Goal: Task Accomplishment & Management: Complete application form

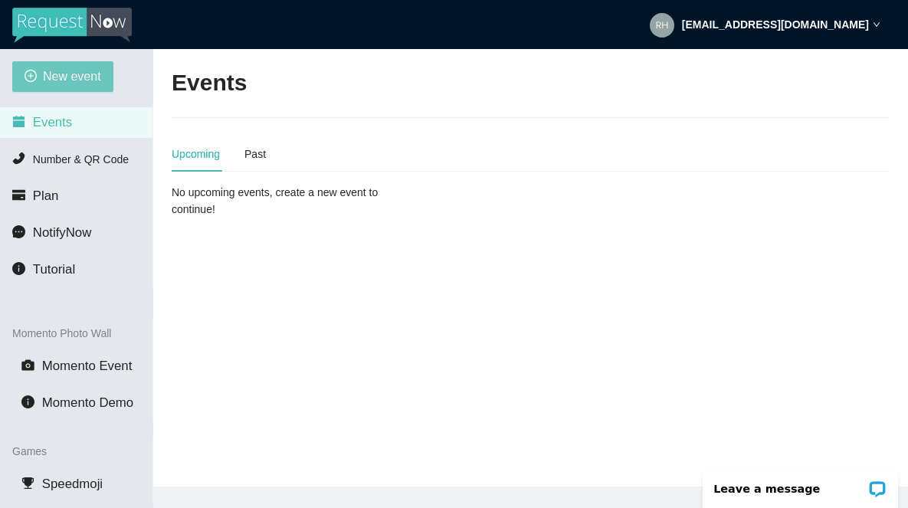
click at [81, 84] on span "New event" at bounding box center [72, 76] width 58 height 19
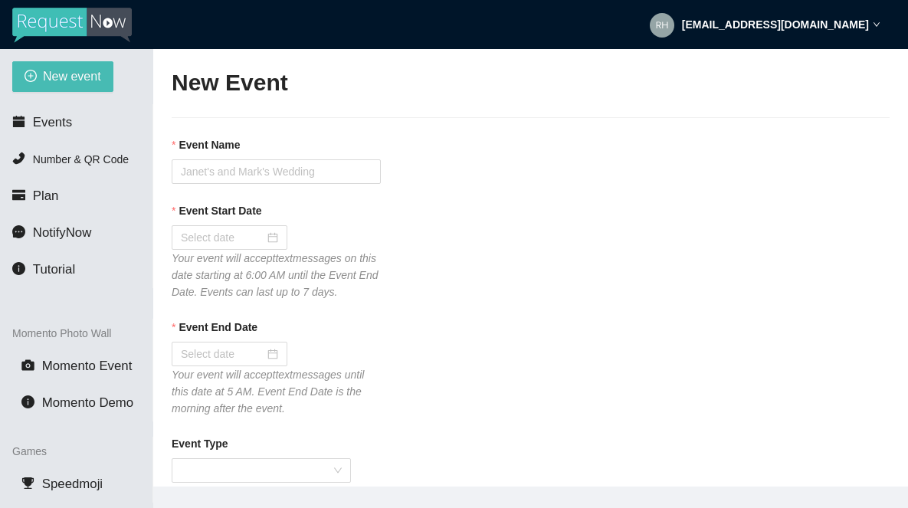
type textarea "If you liked our DJ leave a tip @ [URL][DOMAIN_NAME] & Thank you for Singing Ka…"
click at [230, 174] on input "Event Name" at bounding box center [276, 171] width 209 height 25
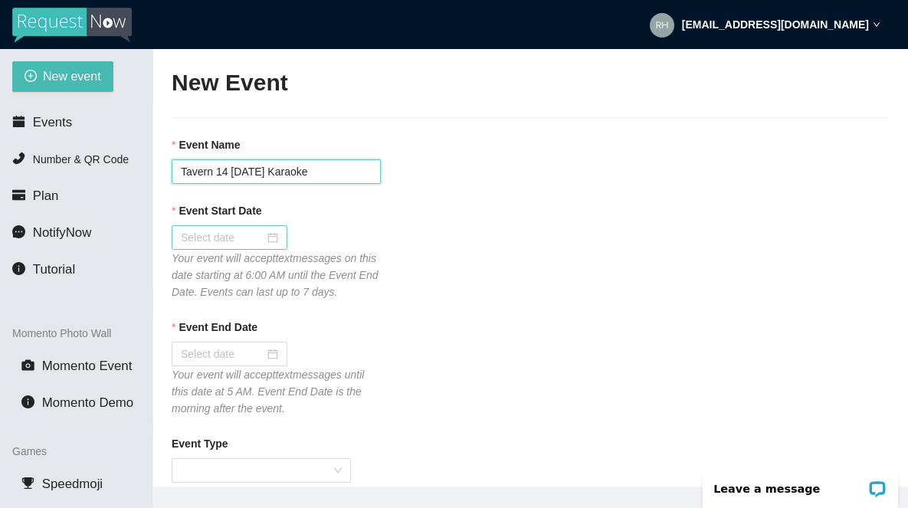
type input "Tavern 14 [DATE] Karaoke"
click at [213, 237] on input "Event Start Date" at bounding box center [223, 237] width 84 height 17
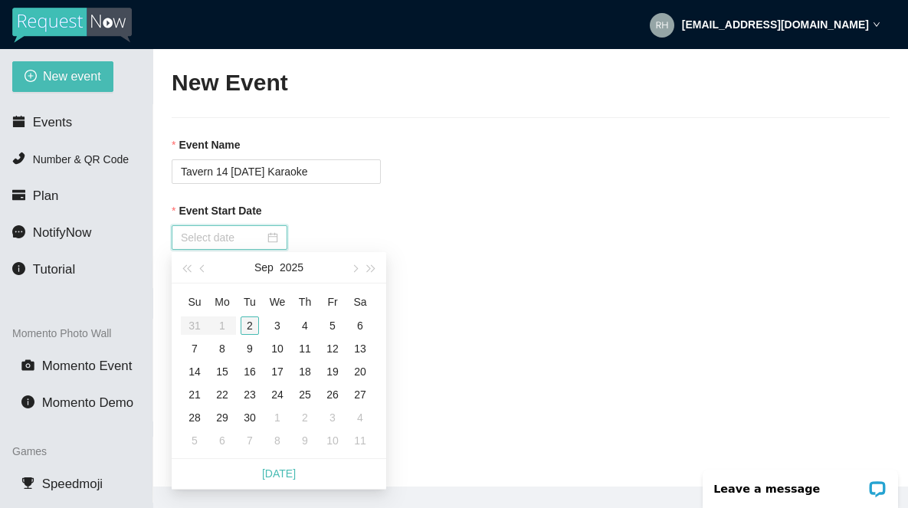
type input "[DATE]"
click at [250, 330] on div "2" at bounding box center [250, 326] width 18 height 18
type input "[DATE]"
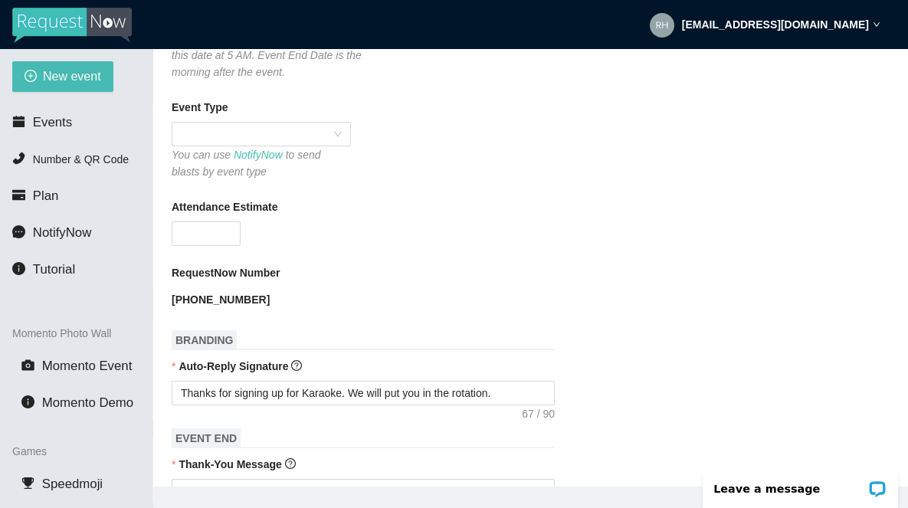
scroll to position [356, 0]
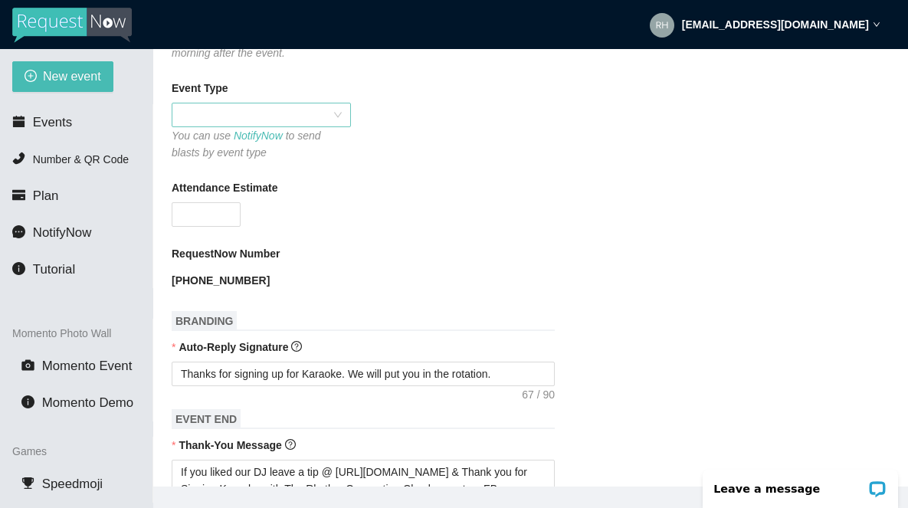
click at [258, 126] on span at bounding box center [261, 114] width 161 height 23
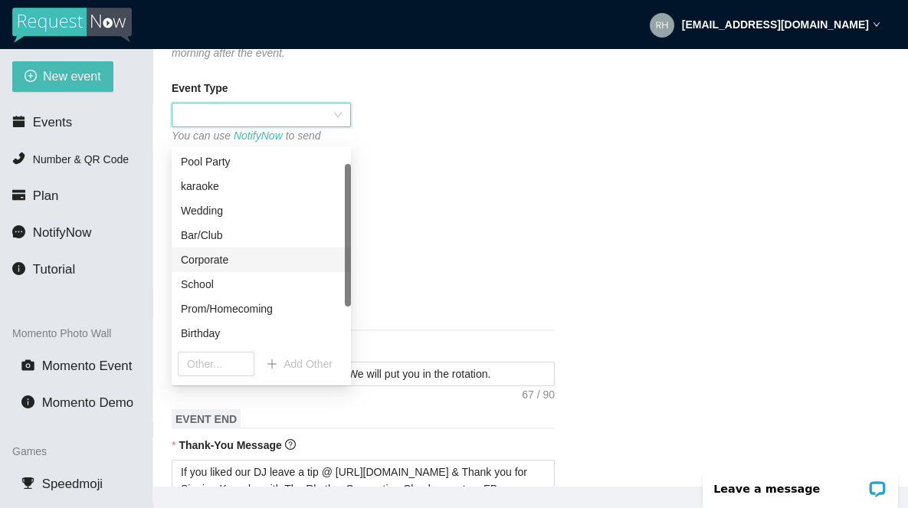
scroll to position [74, 0]
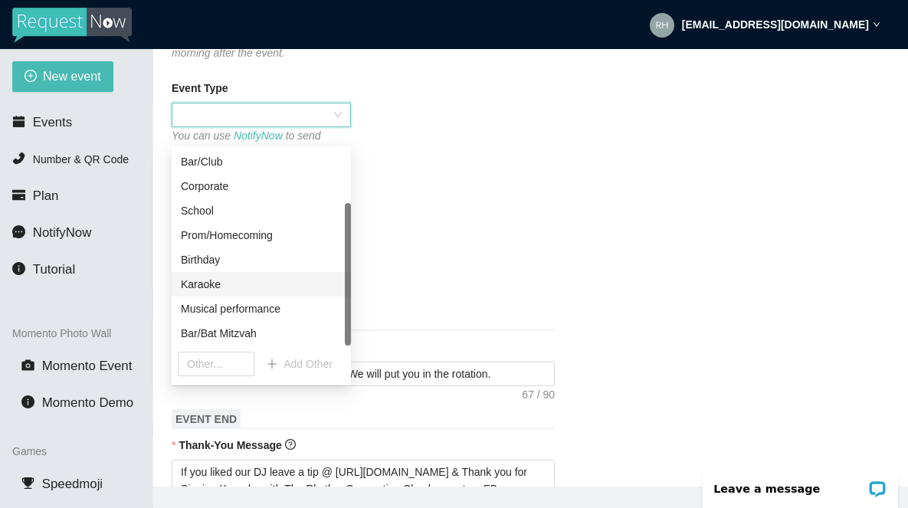
click at [209, 284] on div "Karaoke" at bounding box center [261, 284] width 161 height 17
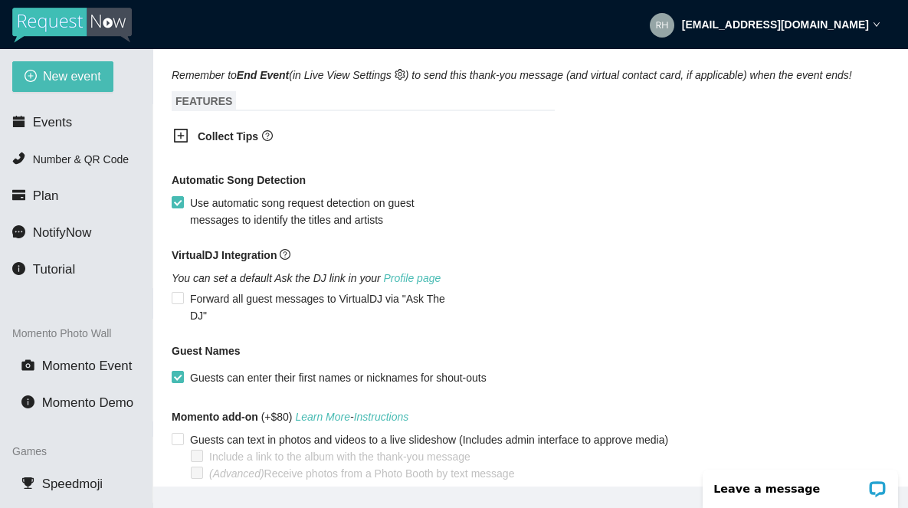
scroll to position [892, 0]
click at [182, 138] on icon "plus-square" at bounding box center [181, 134] width 7 height 7
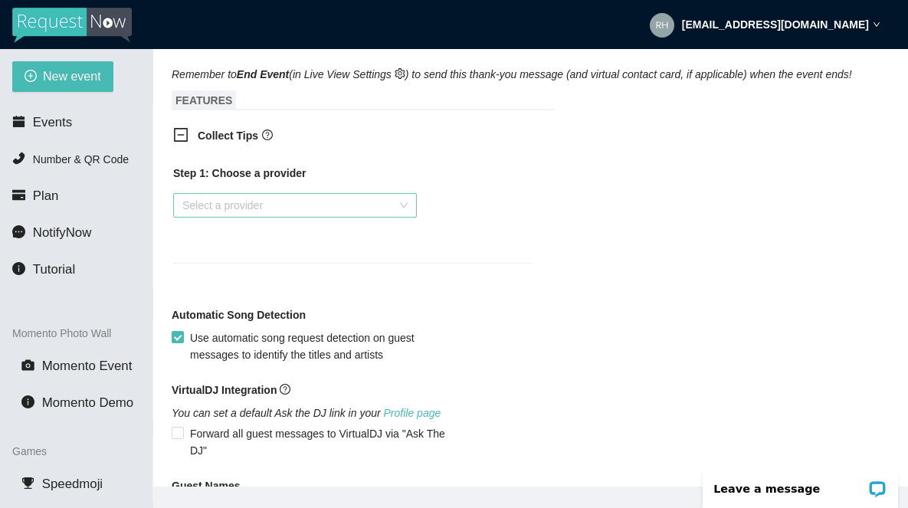
click at [218, 217] on input "search" at bounding box center [289, 205] width 215 height 23
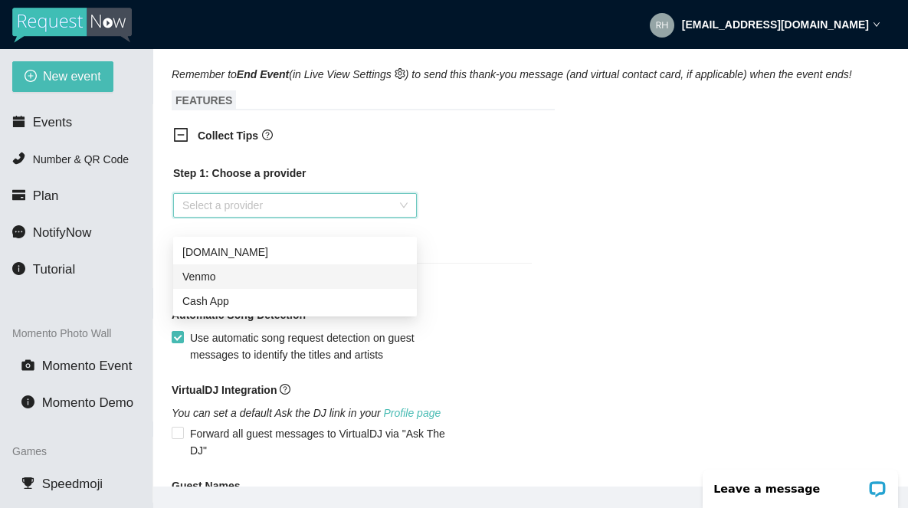
click at [202, 283] on div "Venmo" at bounding box center [294, 276] width 225 height 17
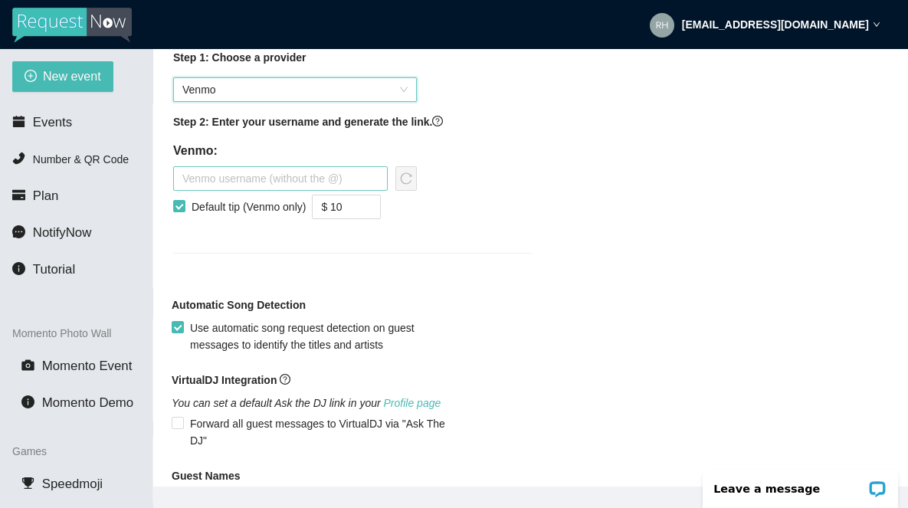
scroll to position [1024, 0]
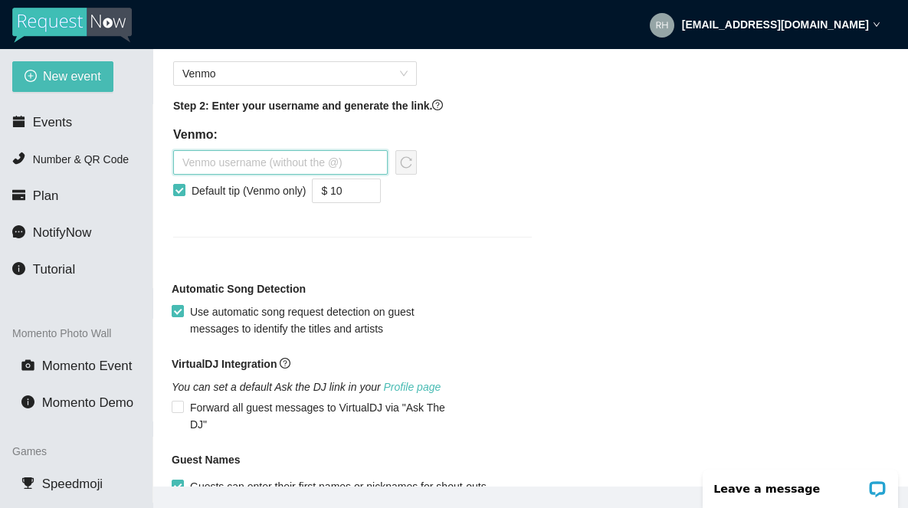
click at [199, 175] on input "text" at bounding box center [280, 162] width 215 height 25
type input "therhythmconnection"
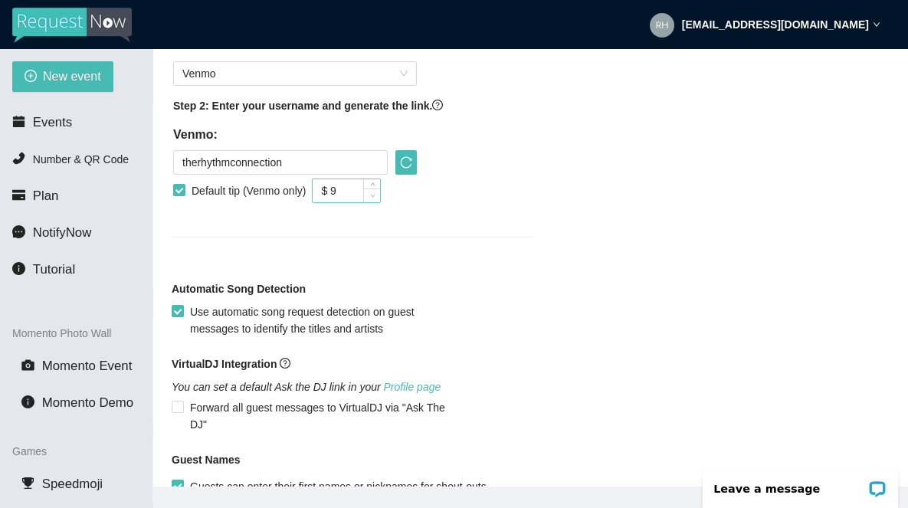
click at [376, 199] on icon "down" at bounding box center [372, 195] width 5 height 5
type input "$ 5"
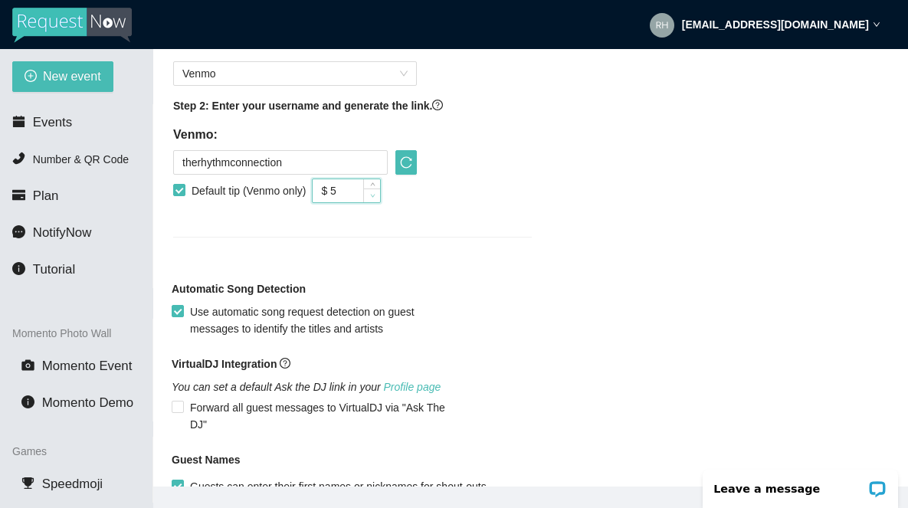
click at [376, 199] on icon "down" at bounding box center [372, 195] width 5 height 5
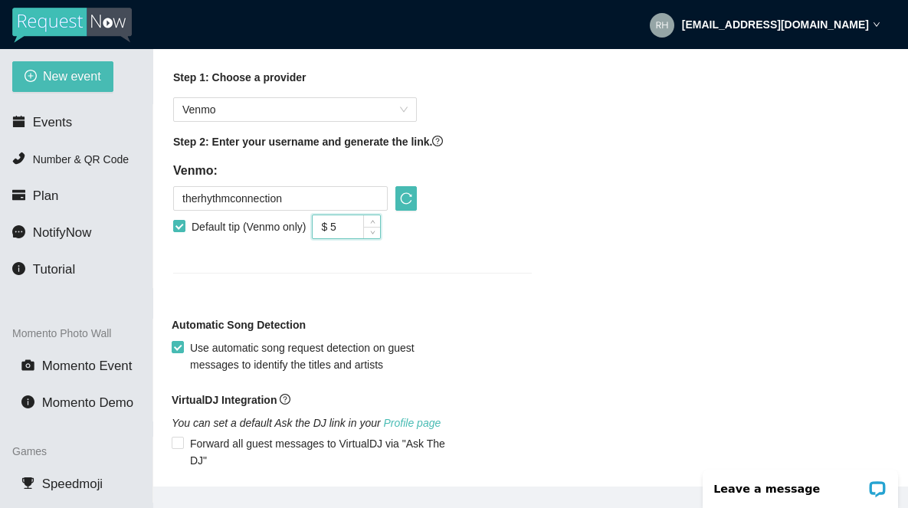
scroll to position [990, 0]
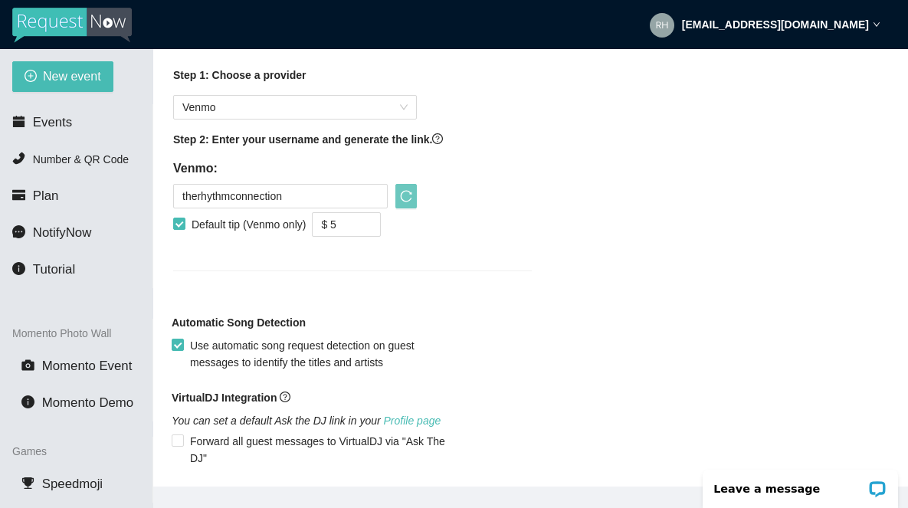
click at [406, 202] on icon "reload" at bounding box center [406, 196] width 12 height 12
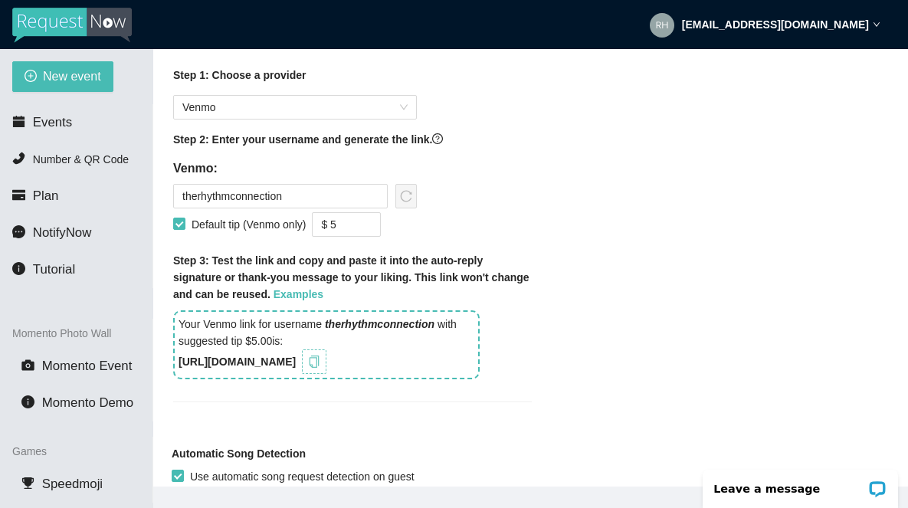
click at [320, 368] on icon "copy" at bounding box center [314, 362] width 12 height 12
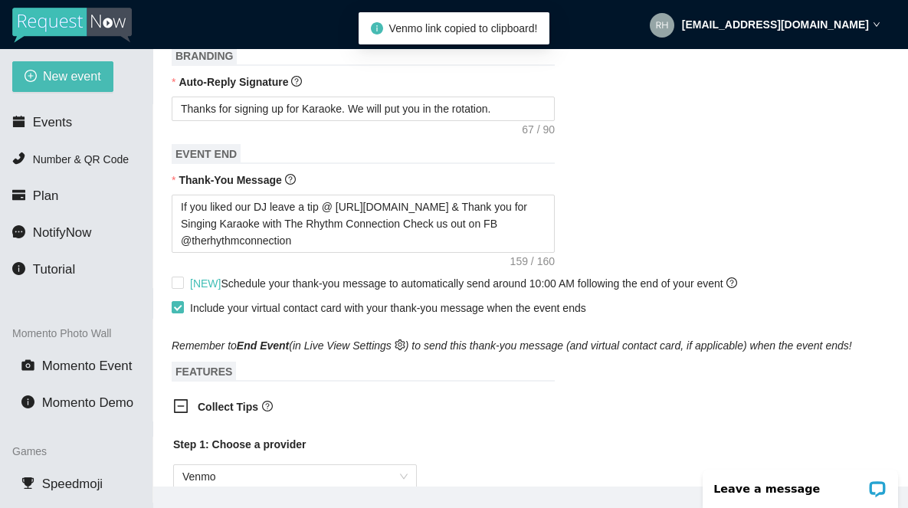
scroll to position [530, 0]
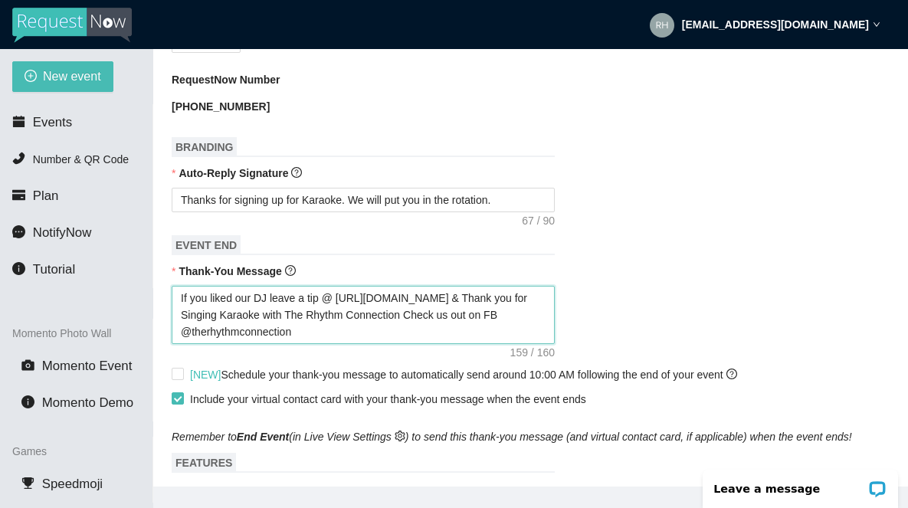
drag, startPoint x: 478, startPoint y: 315, endPoint x: 339, endPoint y: 316, distance: 139.5
click at [339, 316] on textarea "If you liked our DJ leave a tip @ [URL][DOMAIN_NAME] & Thank you for Singing Ka…" at bounding box center [363, 315] width 383 height 58
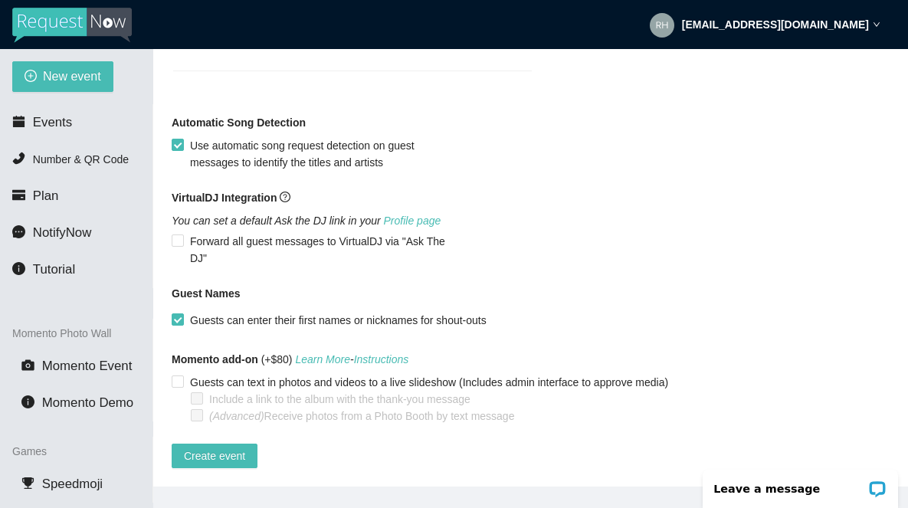
scroll to position [1350, 0]
click at [201, 448] on span "Create event" at bounding box center [214, 456] width 61 height 17
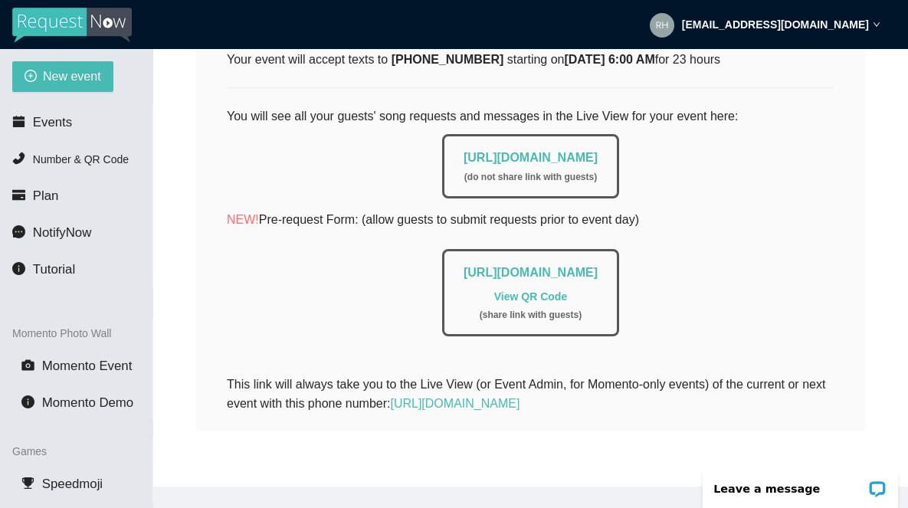
scroll to position [307, 0]
click at [53, 120] on span "Events" at bounding box center [52, 122] width 39 height 15
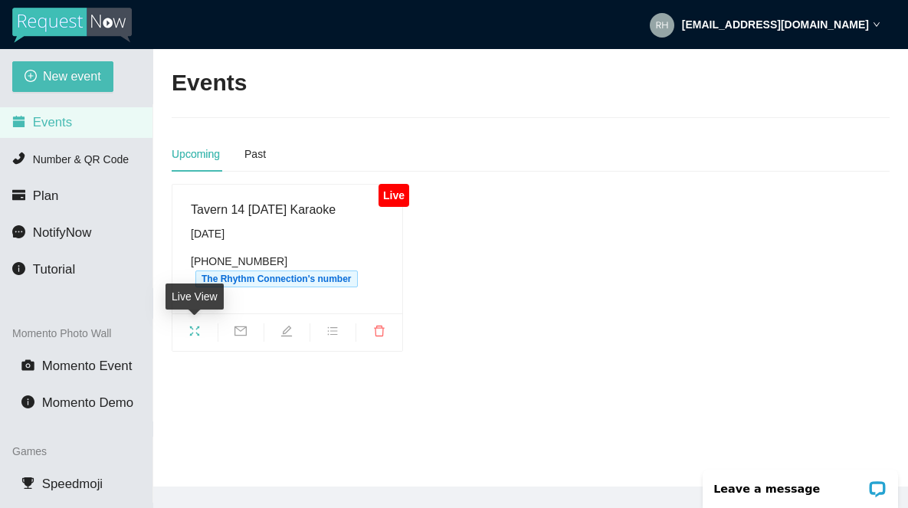
click at [195, 333] on icon "fullscreen" at bounding box center [195, 331] width 12 height 12
